Goal: Task Accomplishment & Management: Use online tool/utility

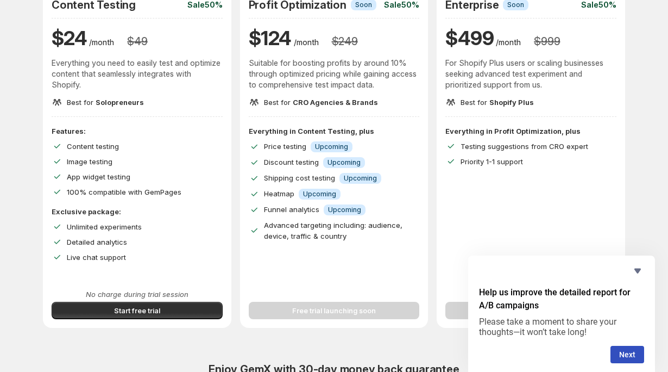
scroll to position [129, 0]
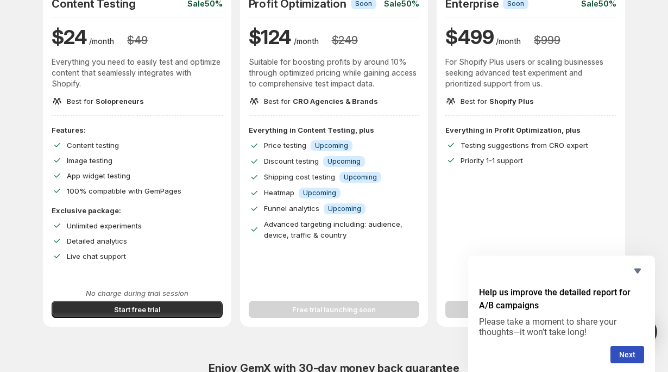
click at [305, 315] on div "Free trial launching soon" at bounding box center [334, 303] width 171 height 30
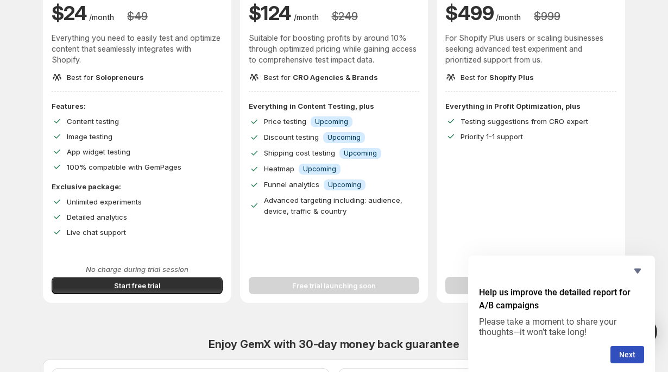
scroll to position [158, 0]
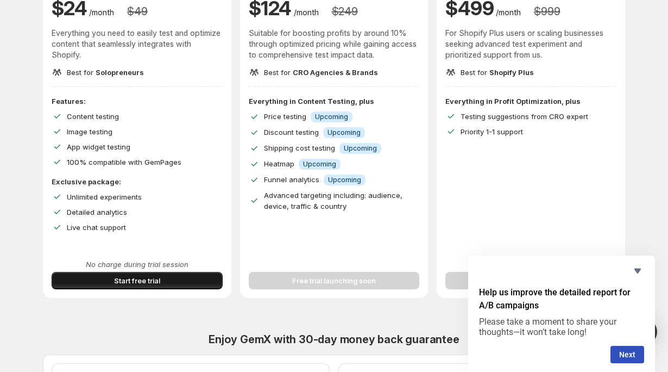
click at [152, 283] on span "Start free trial" at bounding box center [137, 280] width 46 height 11
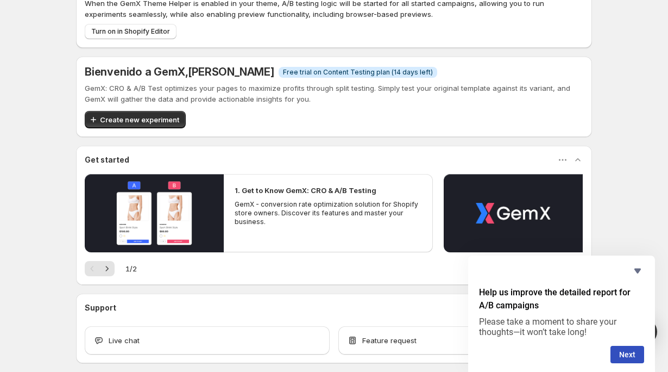
scroll to position [53, 0]
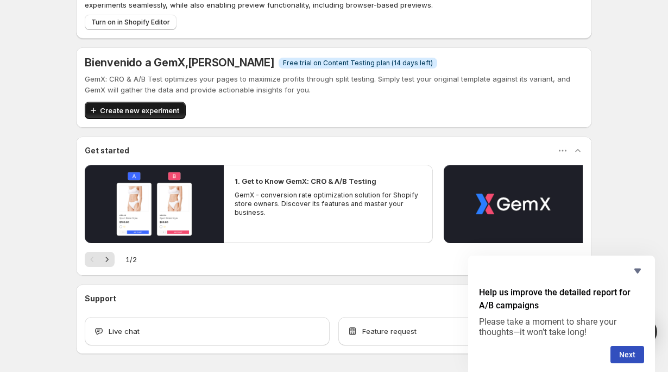
click at [155, 108] on span "Create new experiment" at bounding box center [139, 110] width 79 height 11
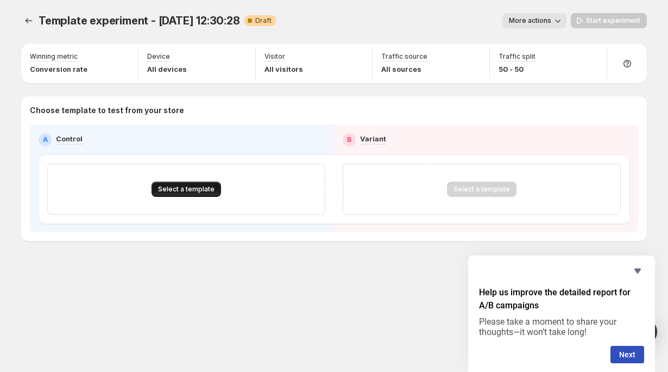
click at [203, 187] on span "Select a template" at bounding box center [186, 189] width 57 height 9
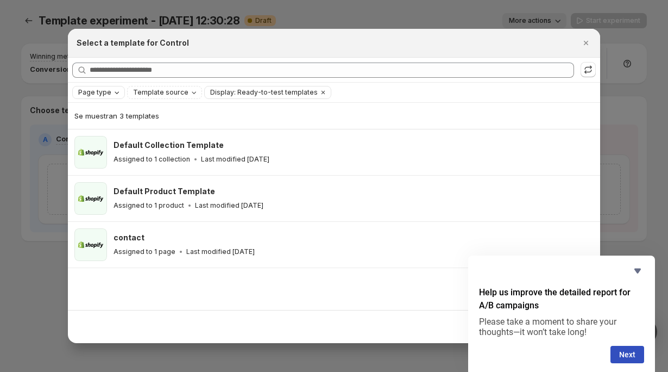
click at [109, 88] on div "Page type" at bounding box center [99, 92] width 45 height 11
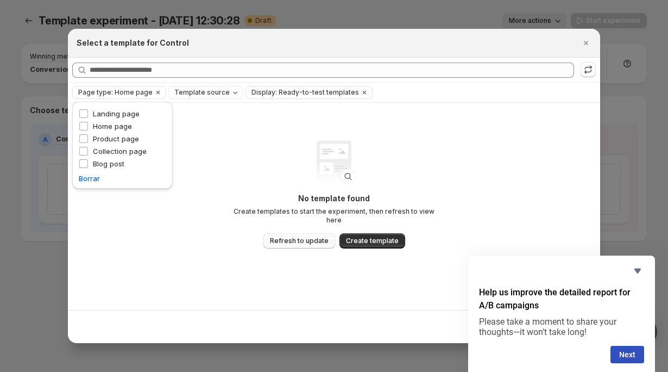
click at [297, 233] on button "Refresh to update" at bounding box center [300, 240] width 72 height 15
click at [217, 90] on span "Template source" at bounding box center [201, 92] width 55 height 9
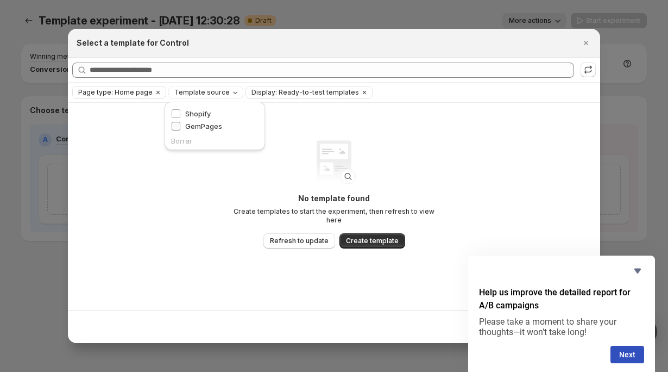
click at [208, 124] on span "GemPages" at bounding box center [203, 126] width 37 height 9
click at [304, 94] on span "Display: Ready-to-test templates" at bounding box center [345, 92] width 108 height 9
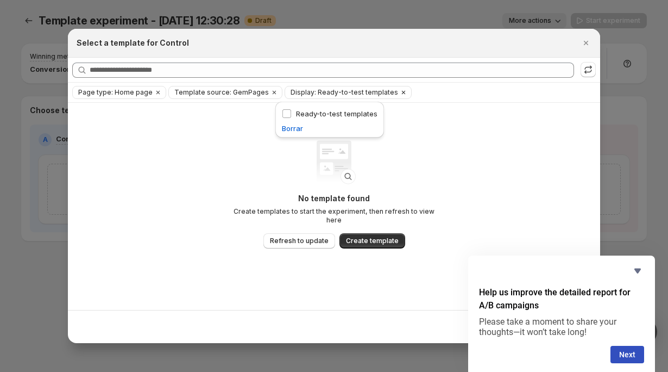
click at [304, 94] on span "Display: Ready-to-test templates" at bounding box center [345, 92] width 108 height 9
click at [354, 238] on span "Create template" at bounding box center [372, 240] width 53 height 9
click at [587, 45] on icon "Cerrar" at bounding box center [586, 43] width 11 height 11
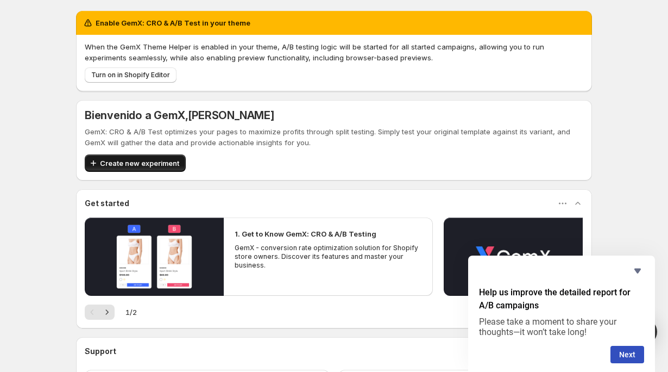
click at [160, 70] on div "Enable GemX: CRO & A/B Test in your theme When the GemX Theme Helper is enabled…" at bounding box center [334, 209] width 516 height 396
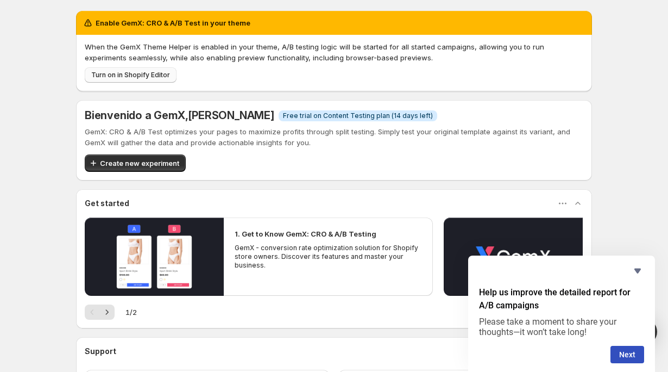
click at [149, 78] on span "Turn on in Shopify Editor" at bounding box center [130, 75] width 79 height 9
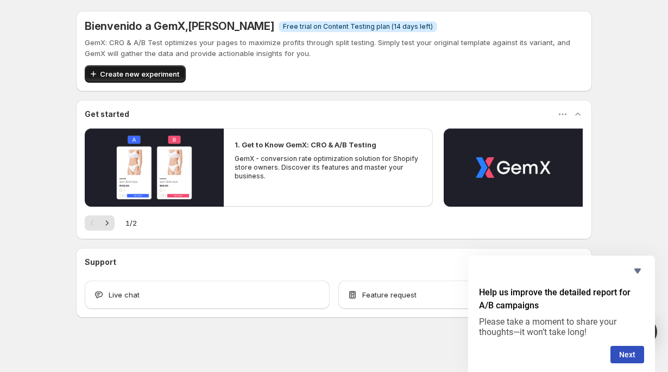
click at [128, 76] on span "Create new experiment" at bounding box center [139, 73] width 79 height 11
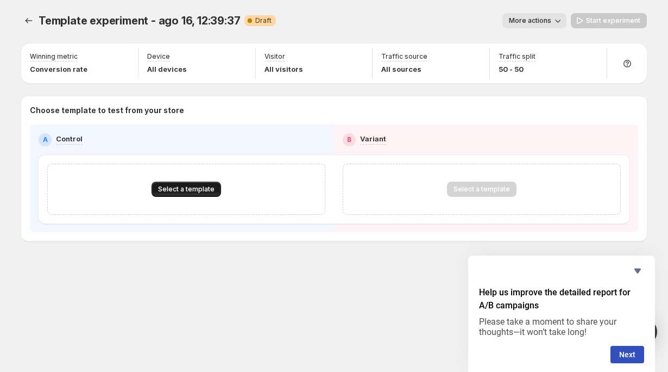
click at [192, 195] on button "Select a template" at bounding box center [187, 189] width 70 height 15
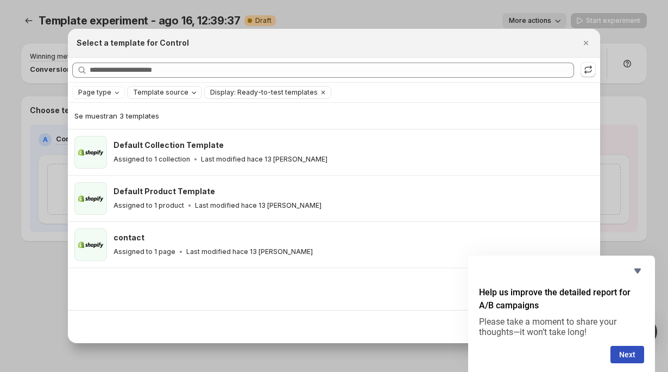
click at [166, 96] on span "Template source" at bounding box center [160, 92] width 55 height 9
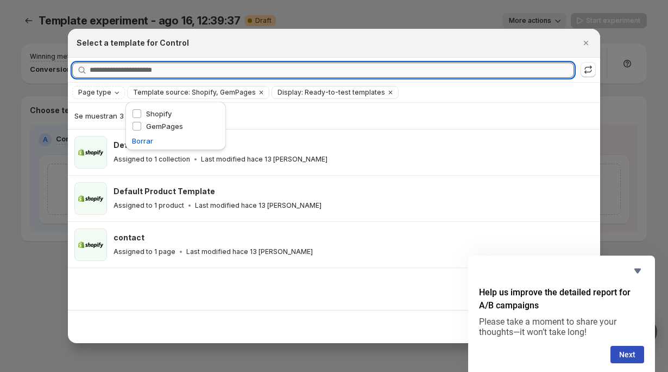
click at [201, 74] on input "Searching all templates" at bounding box center [332, 70] width 485 height 15
click at [136, 116] on span "Se muestran 3 templates" at bounding box center [116, 115] width 85 height 9
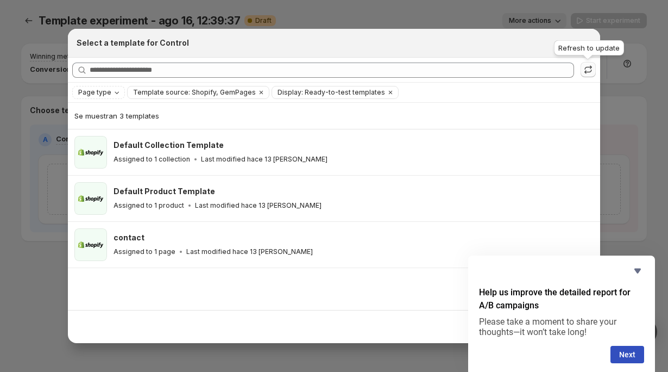
click at [587, 72] on icon ":ri:" at bounding box center [588, 69] width 11 height 11
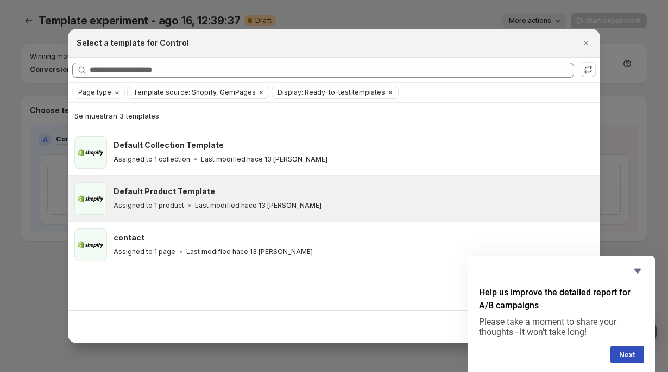
click at [86, 191] on span ":ri:" at bounding box center [90, 198] width 33 height 33
click at [620, 349] on button "Next" at bounding box center [628, 354] width 34 height 17
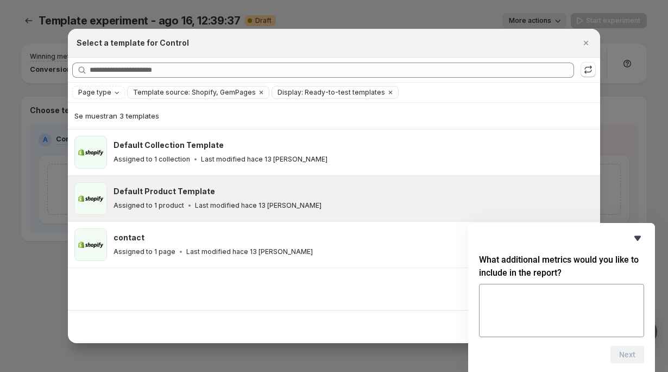
click at [635, 236] on icon "Hide survey" at bounding box center [638, 238] width 7 height 5
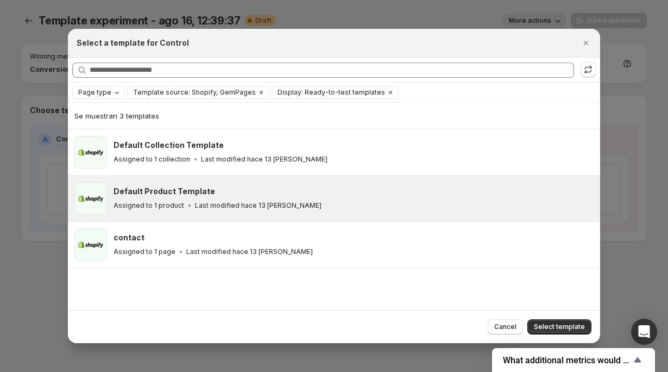
click at [101, 90] on span "Page type" at bounding box center [94, 92] width 33 height 9
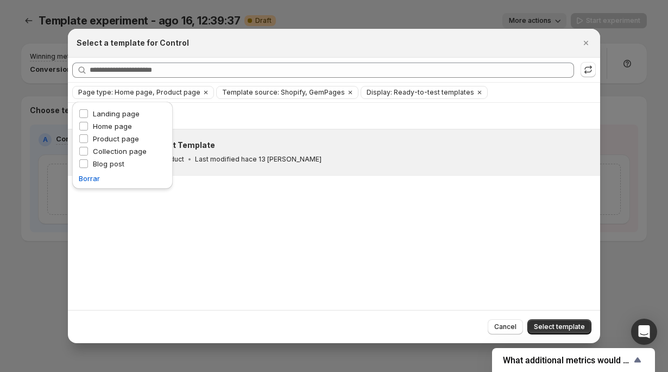
click at [233, 258] on div "Se muestran 1 template Default Product Template Assigned to 1 product Last modi…" at bounding box center [334, 206] width 533 height 207
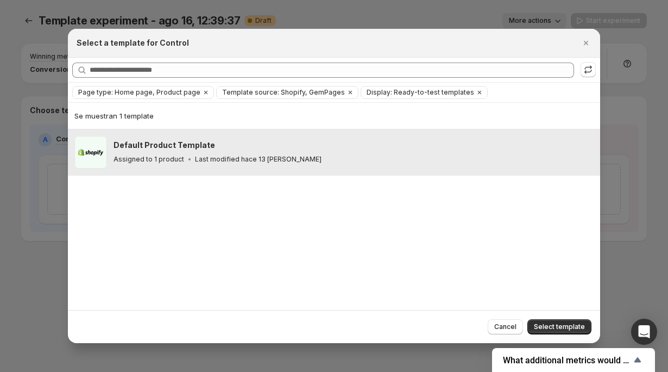
click at [156, 161] on p "Assigned to 1 product" at bounding box center [149, 159] width 71 height 9
click at [549, 320] on button "Select template" at bounding box center [560, 326] width 64 height 15
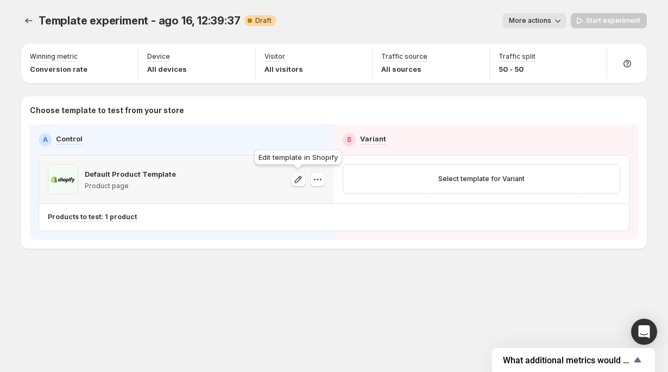
click at [301, 177] on icon "button" at bounding box center [298, 179] width 7 height 7
